Goal: Download file/media

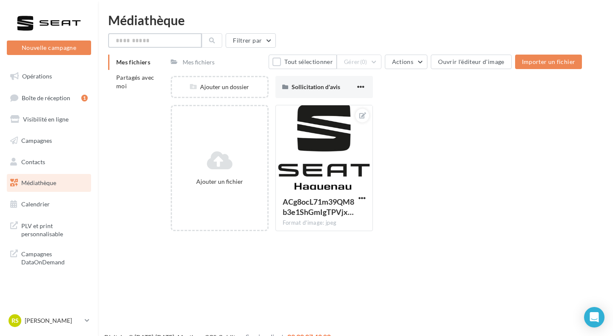
click at [145, 42] on input "text" at bounding box center [155, 40] width 94 height 14
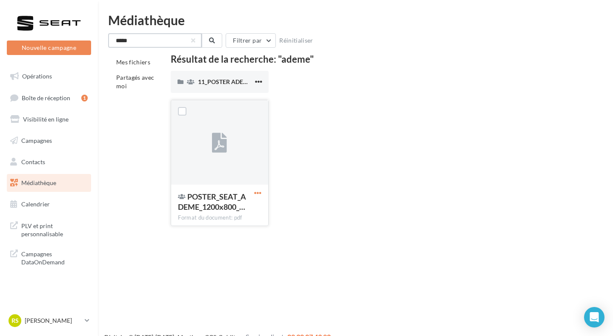
type input "*****"
click at [259, 190] on span "button" at bounding box center [257, 192] width 7 height 7
click at [242, 208] on button "Télécharger" at bounding box center [220, 210] width 85 height 22
click at [575, 81] on div "11_POSTER ADEME SEAT 11_POSTER ADEME SEAT" at bounding box center [380, 85] width 418 height 29
click at [260, 195] on span "button" at bounding box center [257, 192] width 7 height 7
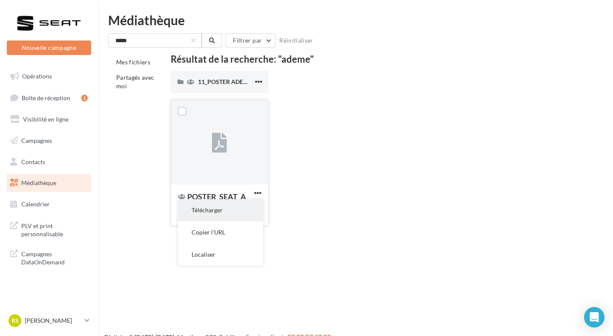
click at [240, 210] on button "Télécharger" at bounding box center [220, 210] width 85 height 22
click at [83, 325] on link "[PERSON_NAME] SEAT-[GEOGRAPHIC_DATA]" at bounding box center [49, 320] width 84 height 16
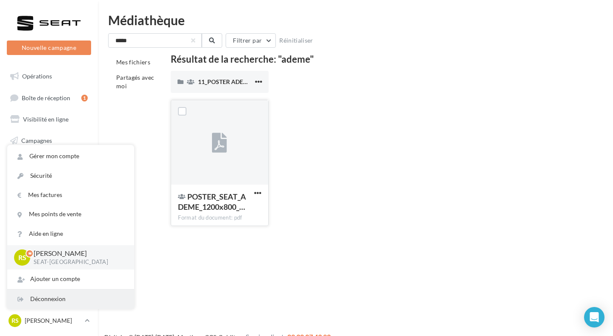
click at [74, 305] on div "Déconnexion" at bounding box center [70, 298] width 127 height 19
